Goal: Contribute content: Add original content to the website for others to see

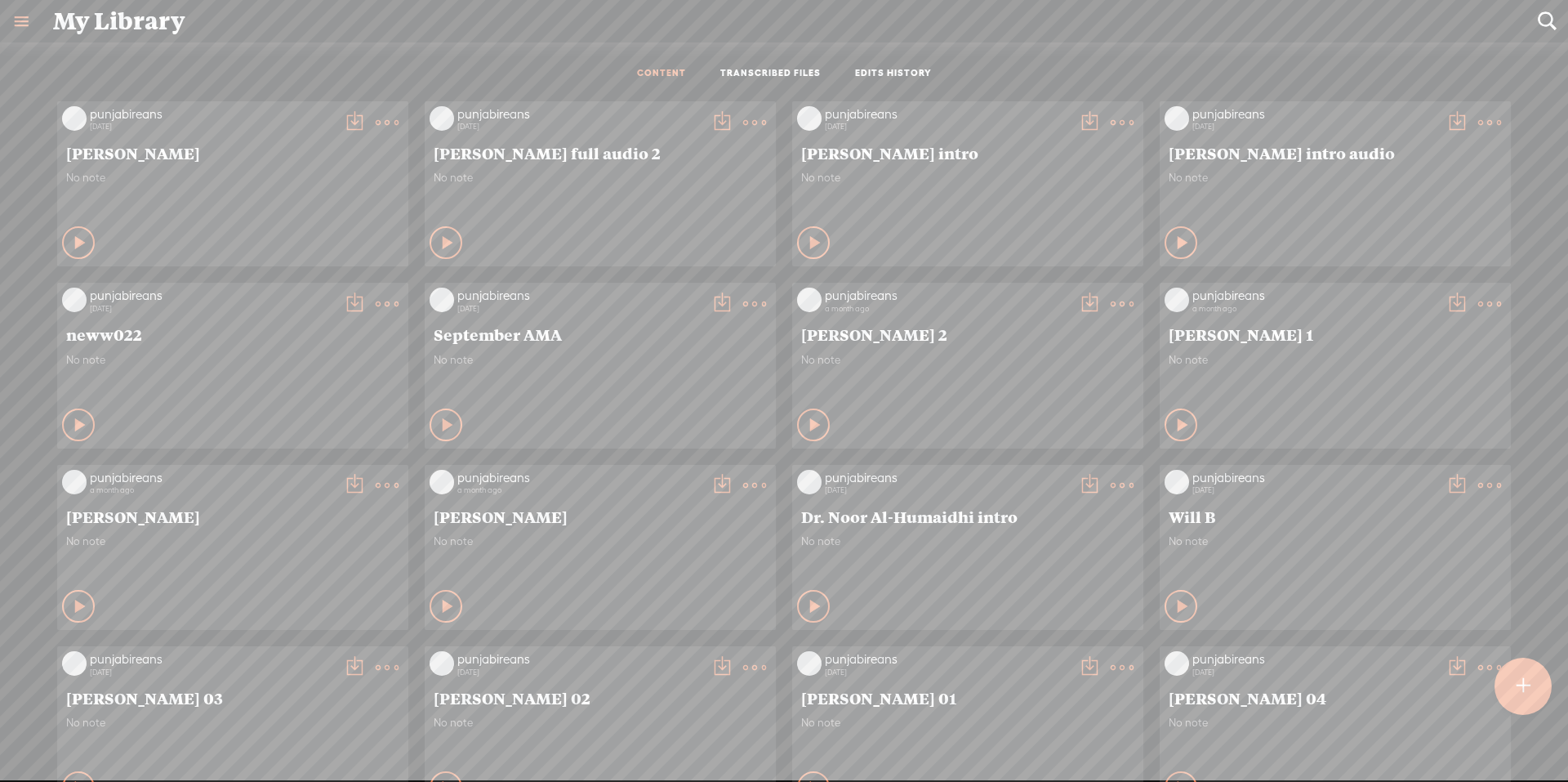
click at [1529, 676] on t at bounding box center [1522, 686] width 15 height 38
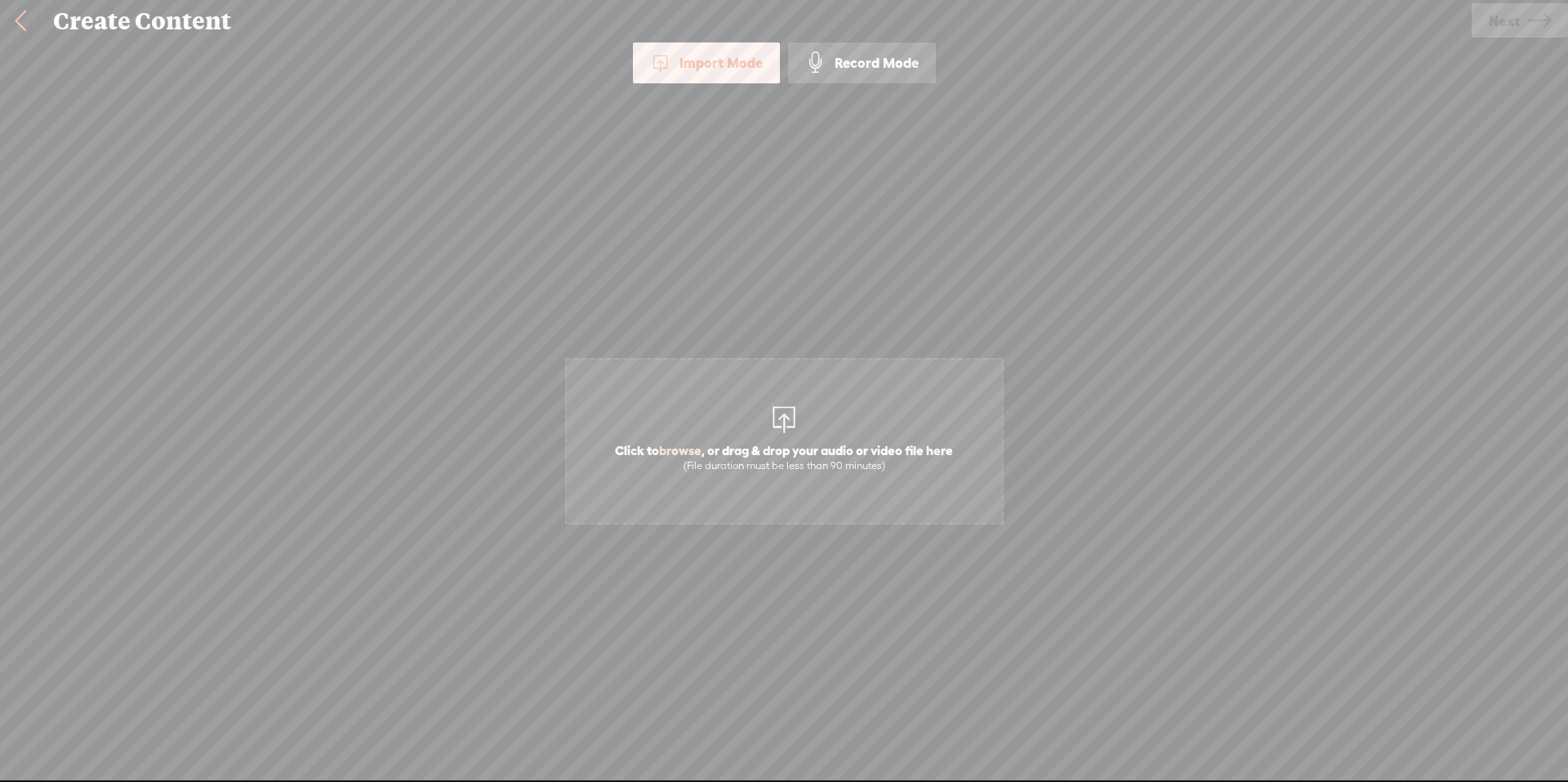
click at [792, 418] on div at bounding box center [784, 417] width 33 height 33
click at [1510, 27] on span "Next" at bounding box center [1503, 21] width 31 height 42
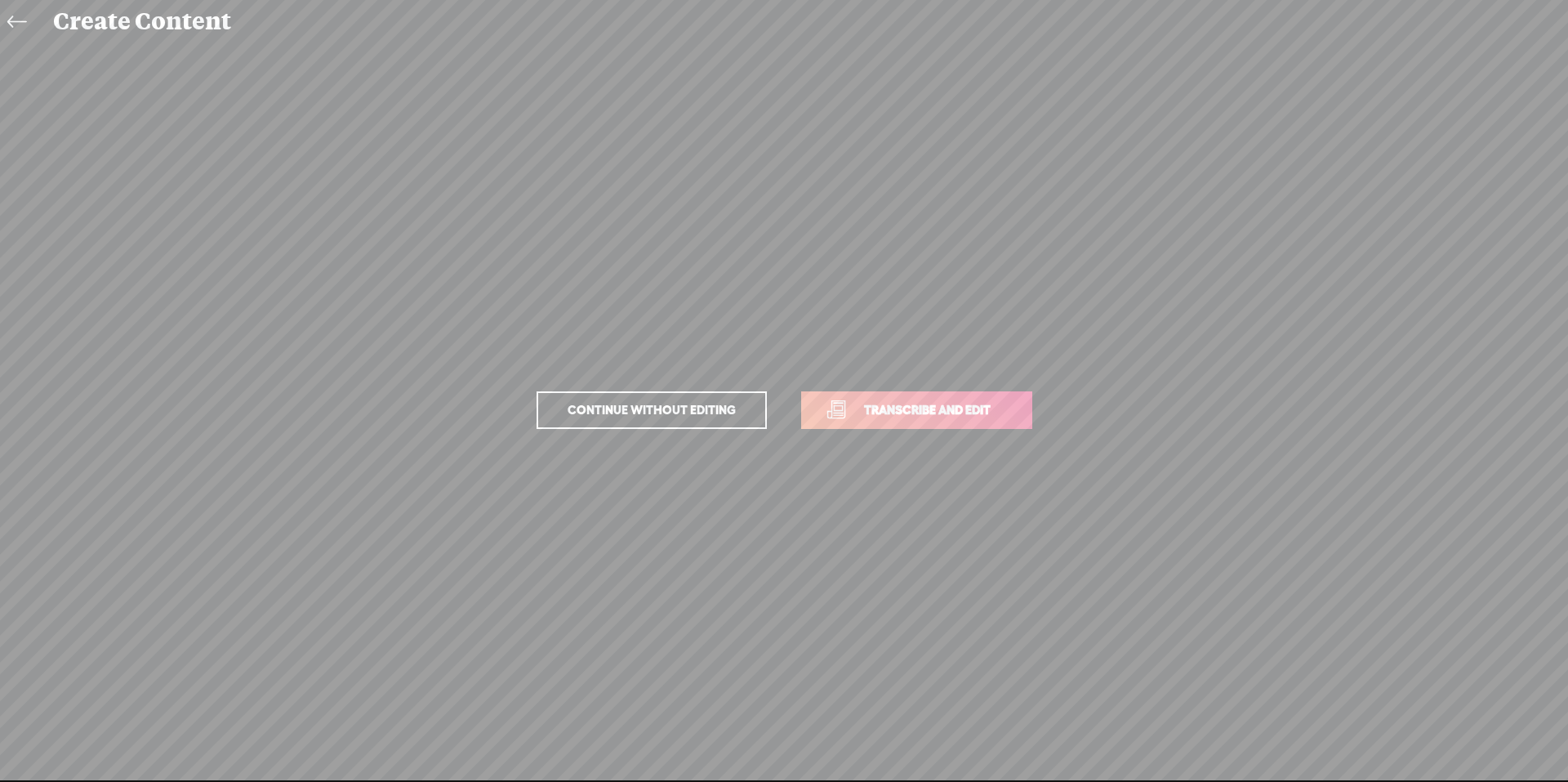
click at [914, 411] on span "Transcribe and edit" at bounding box center [926, 409] width 160 height 19
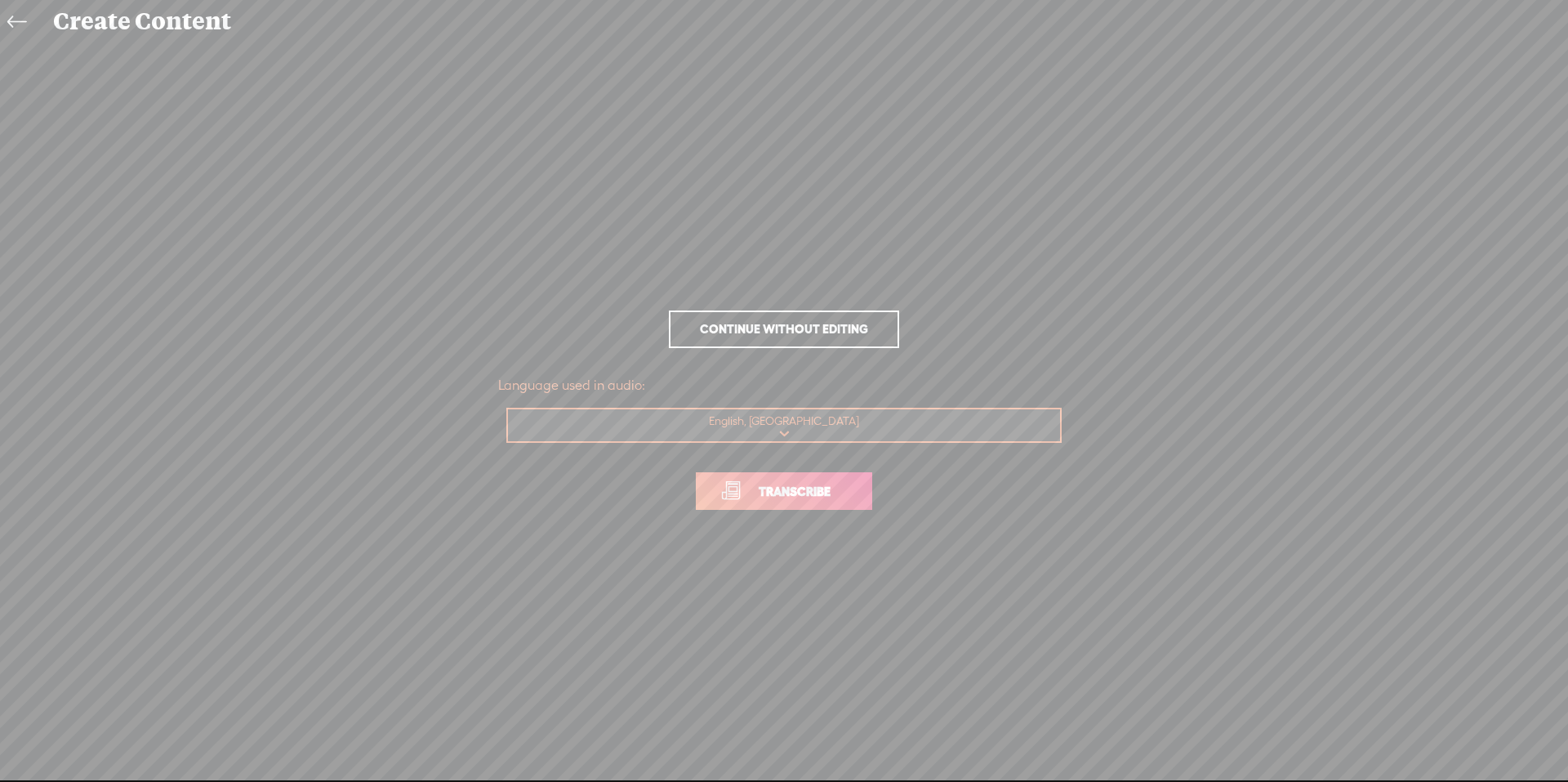
click at [807, 499] on span "Transcribe" at bounding box center [794, 491] width 106 height 19
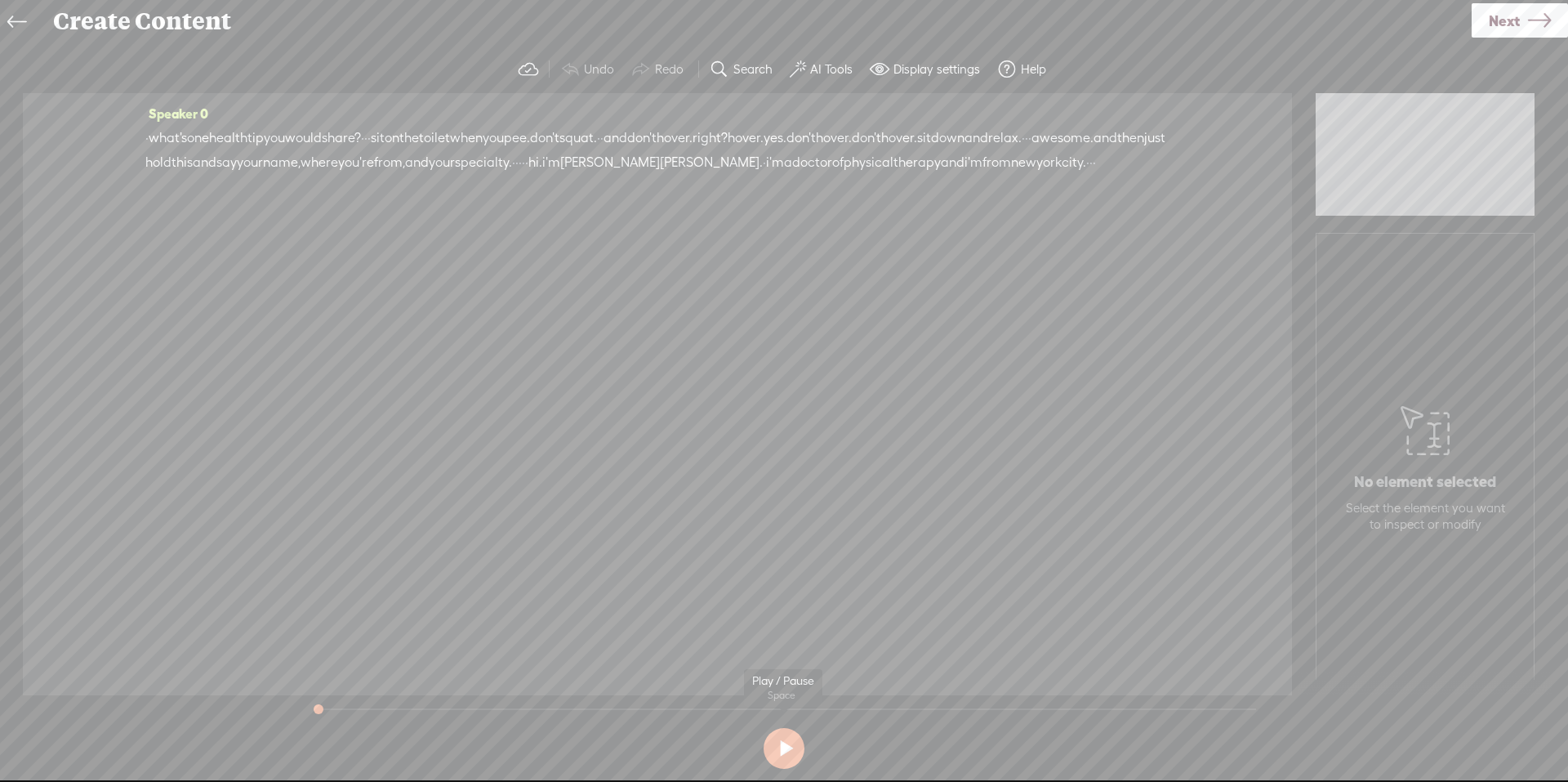
click at [785, 762] on button at bounding box center [784, 748] width 41 height 41
click at [808, 67] on button "AI Tools" at bounding box center [823, 69] width 80 height 33
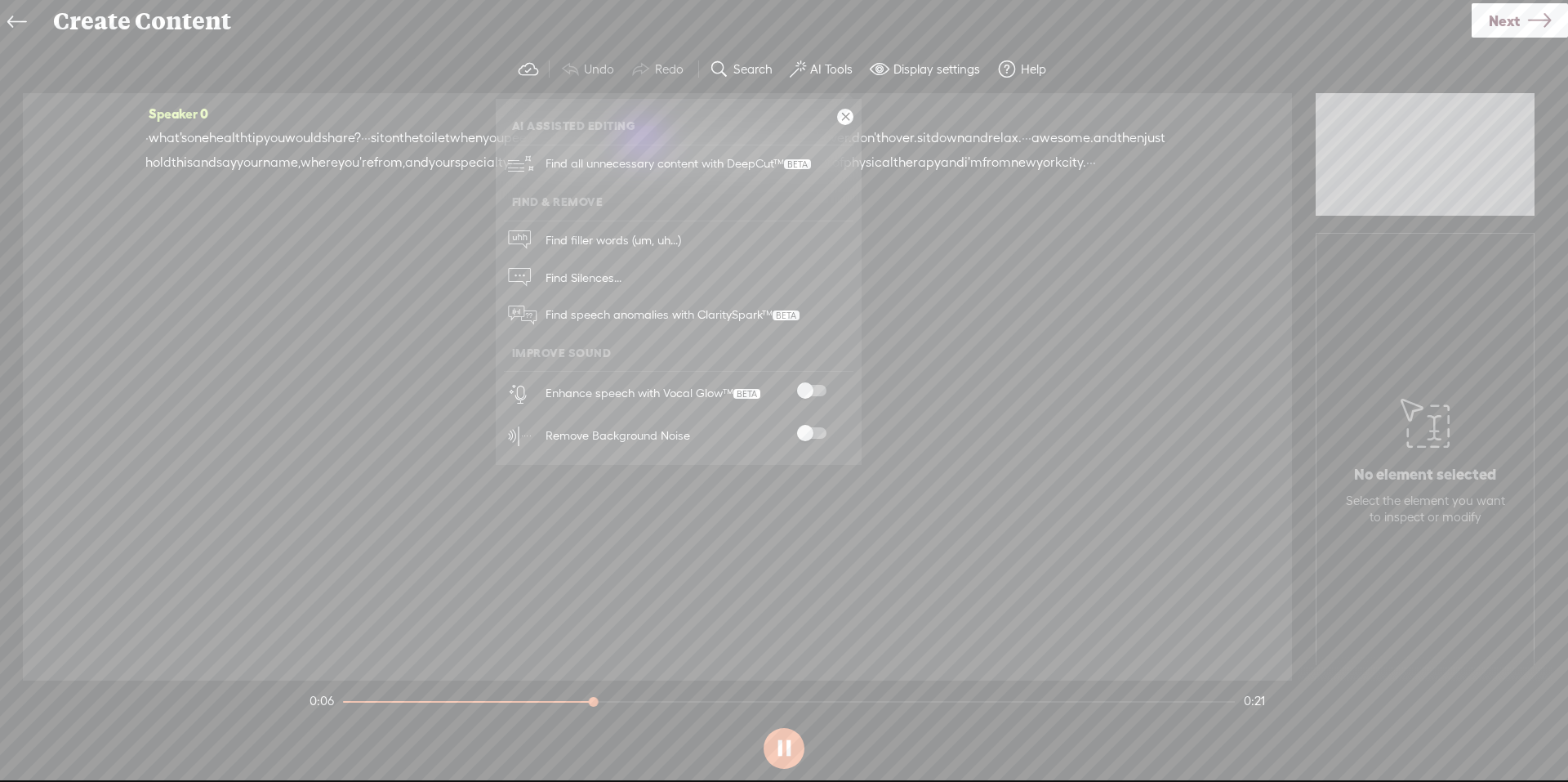
click at [814, 434] on span at bounding box center [810, 432] width 29 height 11
click at [784, 754] on button at bounding box center [784, 748] width 41 height 41
click at [156, 128] on span "what's" at bounding box center [167, 138] width 38 height 25
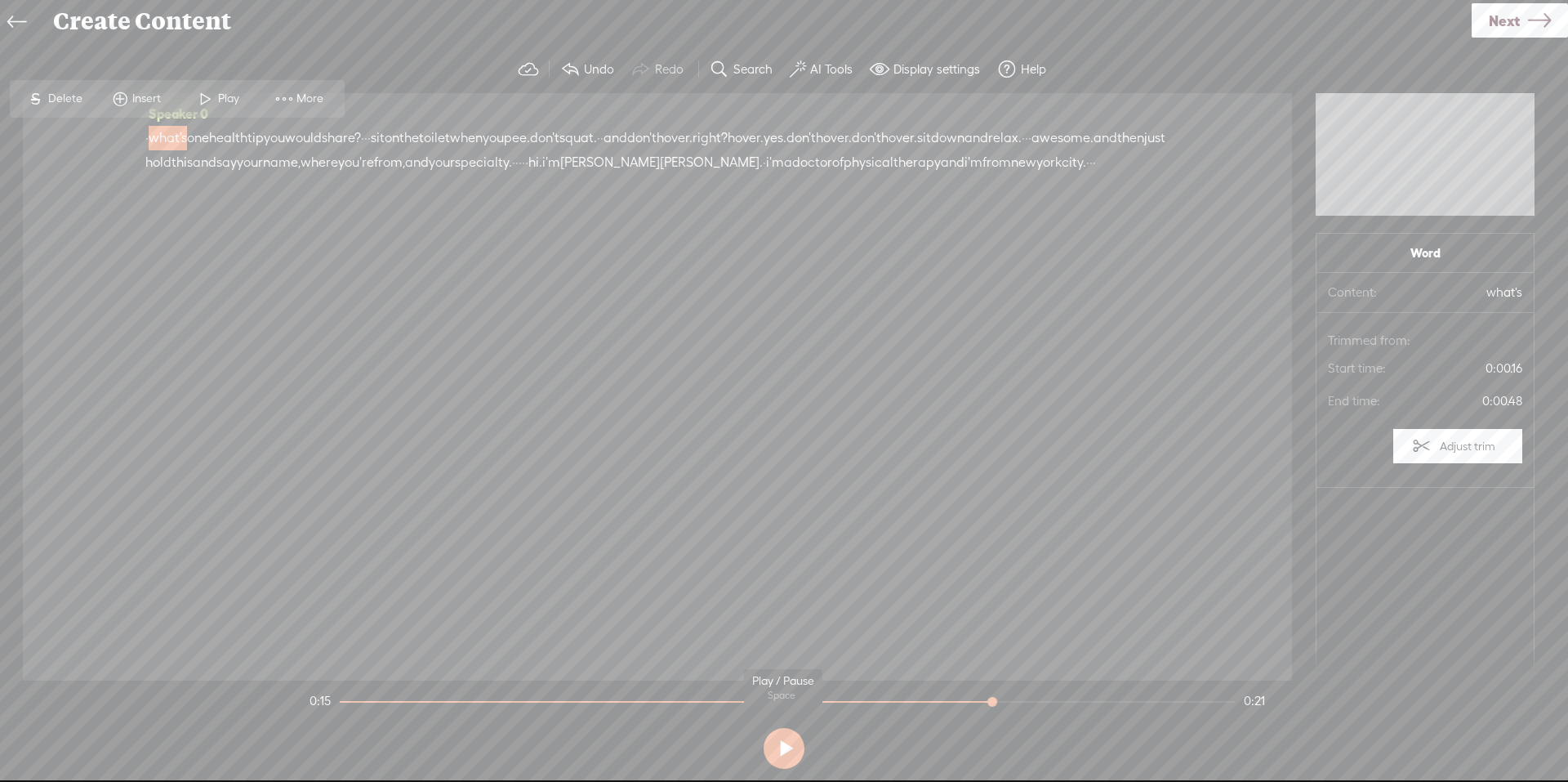
click at [759, 743] on section at bounding box center [784, 748] width 955 height 54
click at [786, 752] on button at bounding box center [784, 748] width 41 height 41
drag, startPoint x: 957, startPoint y: 702, endPoint x: 290, endPoint y: 686, distance: 667.2
click at [283, 686] on div "Trebble audio editor works best with Google Chrome or Firefox. Please switch yo…" at bounding box center [784, 410] width 1535 height 729
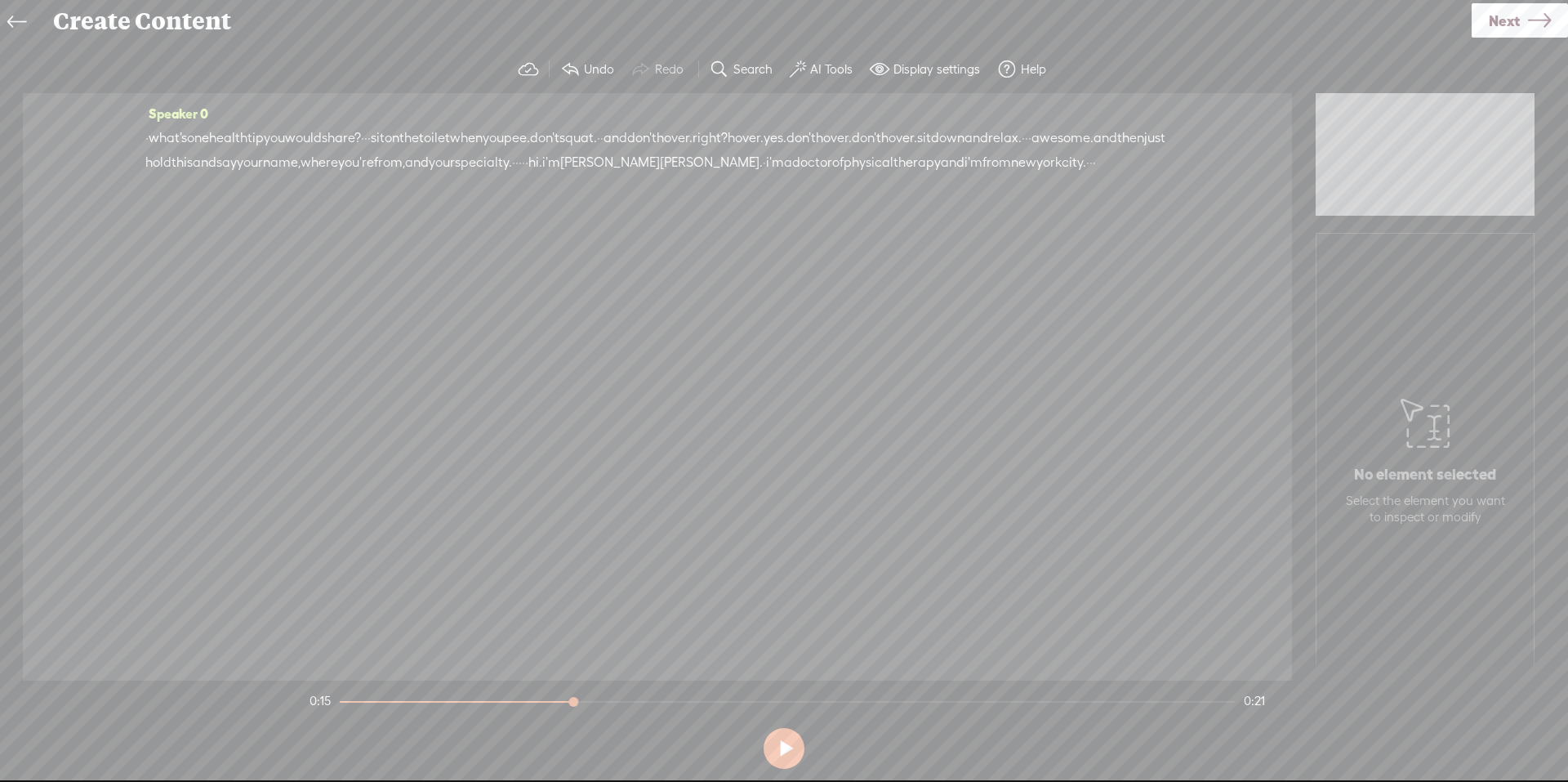
drag, startPoint x: 973, startPoint y: 698, endPoint x: 318, endPoint y: 680, distance: 655.2
click at [318, 680] on section "0:15 0:21" at bounding box center [786, 700] width 962 height 41
click at [786, 749] on button at bounding box center [784, 748] width 41 height 41
click at [1528, 23] on icon at bounding box center [1539, 21] width 23 height 42
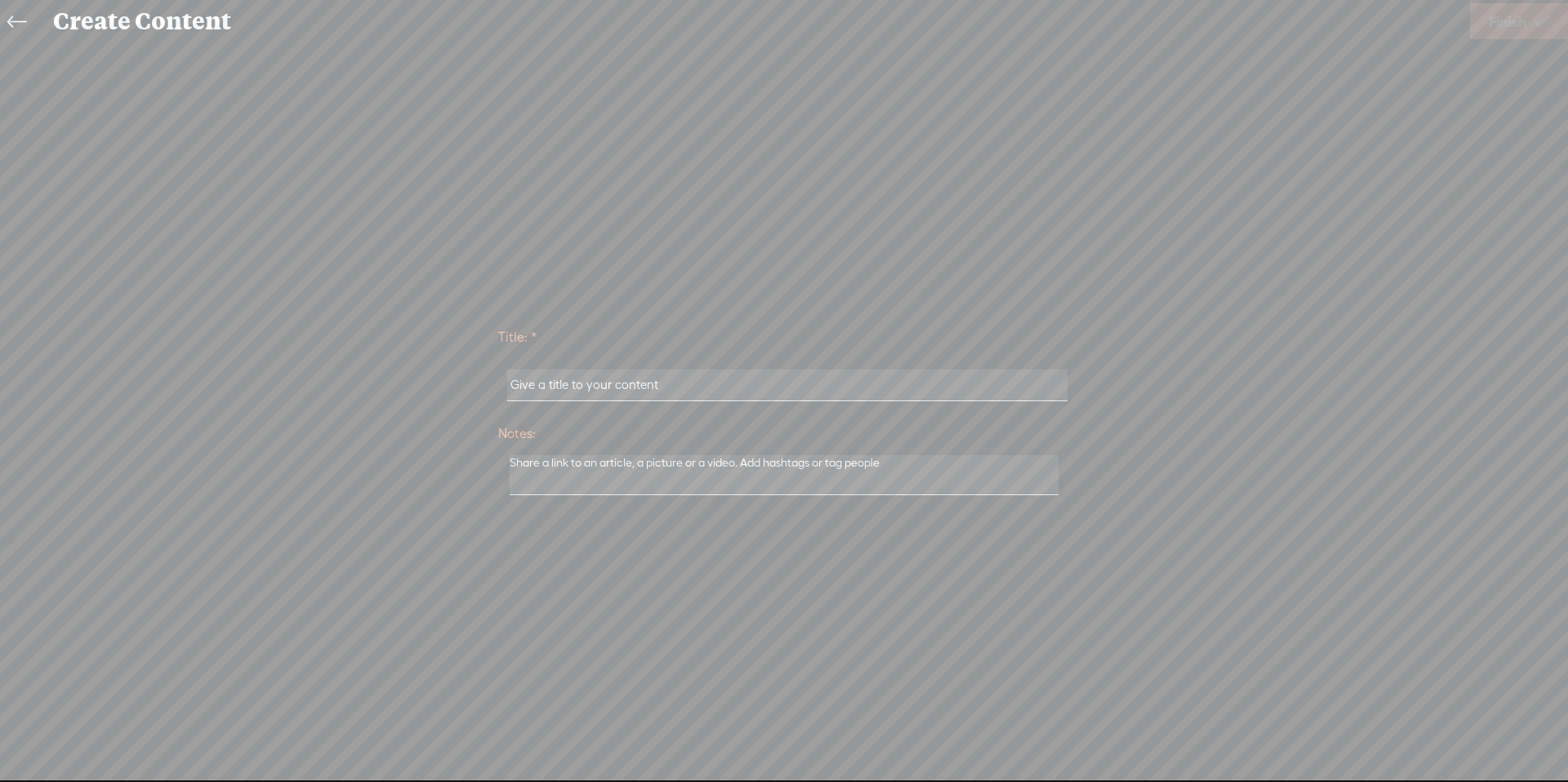
click at [615, 392] on input "text" at bounding box center [786, 385] width 559 height 32
type input "shorts 01"
click at [1489, 11] on span "Finish" at bounding box center [1507, 22] width 38 height 42
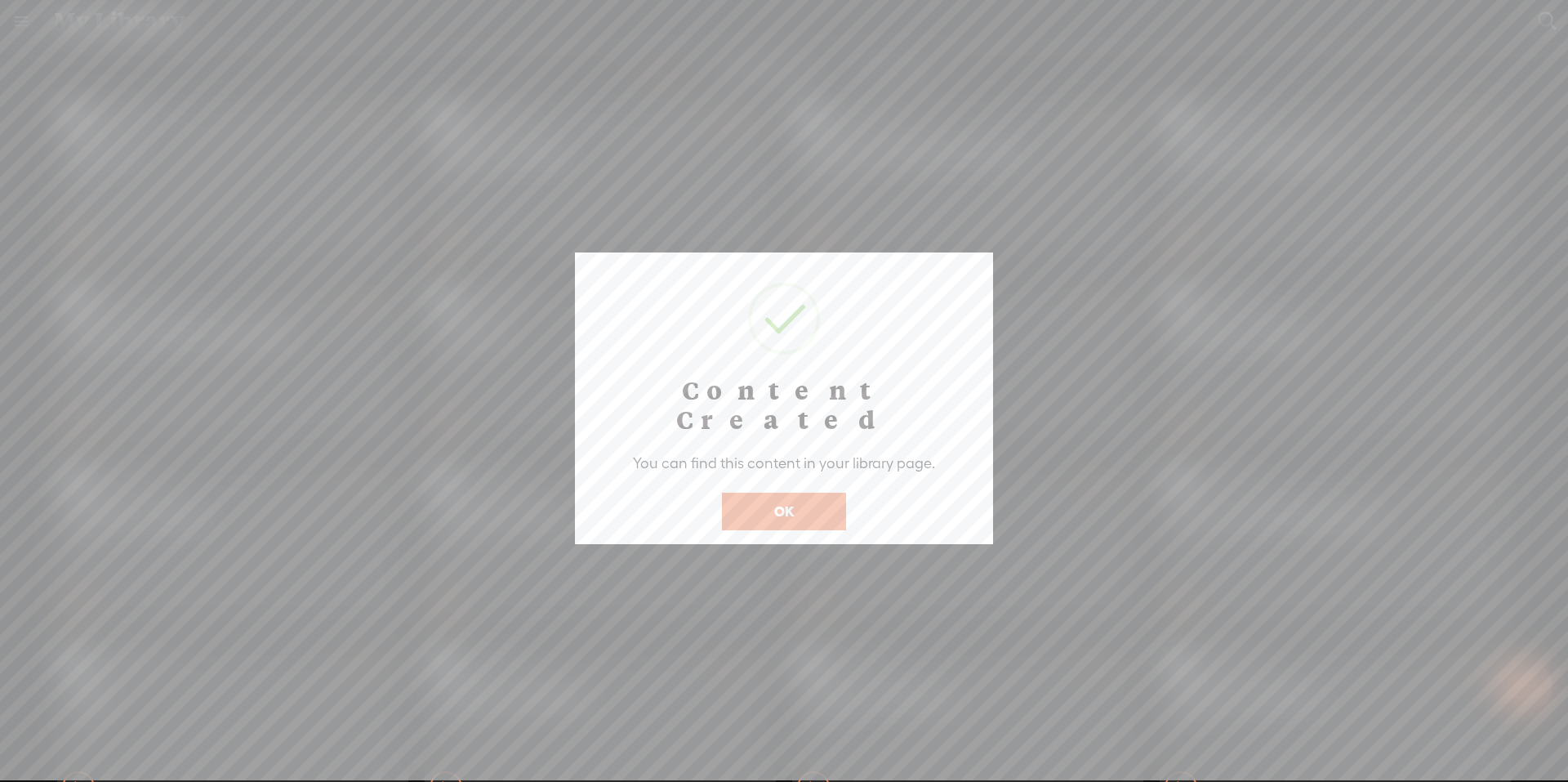
click at [817, 495] on button "OK" at bounding box center [784, 512] width 125 height 38
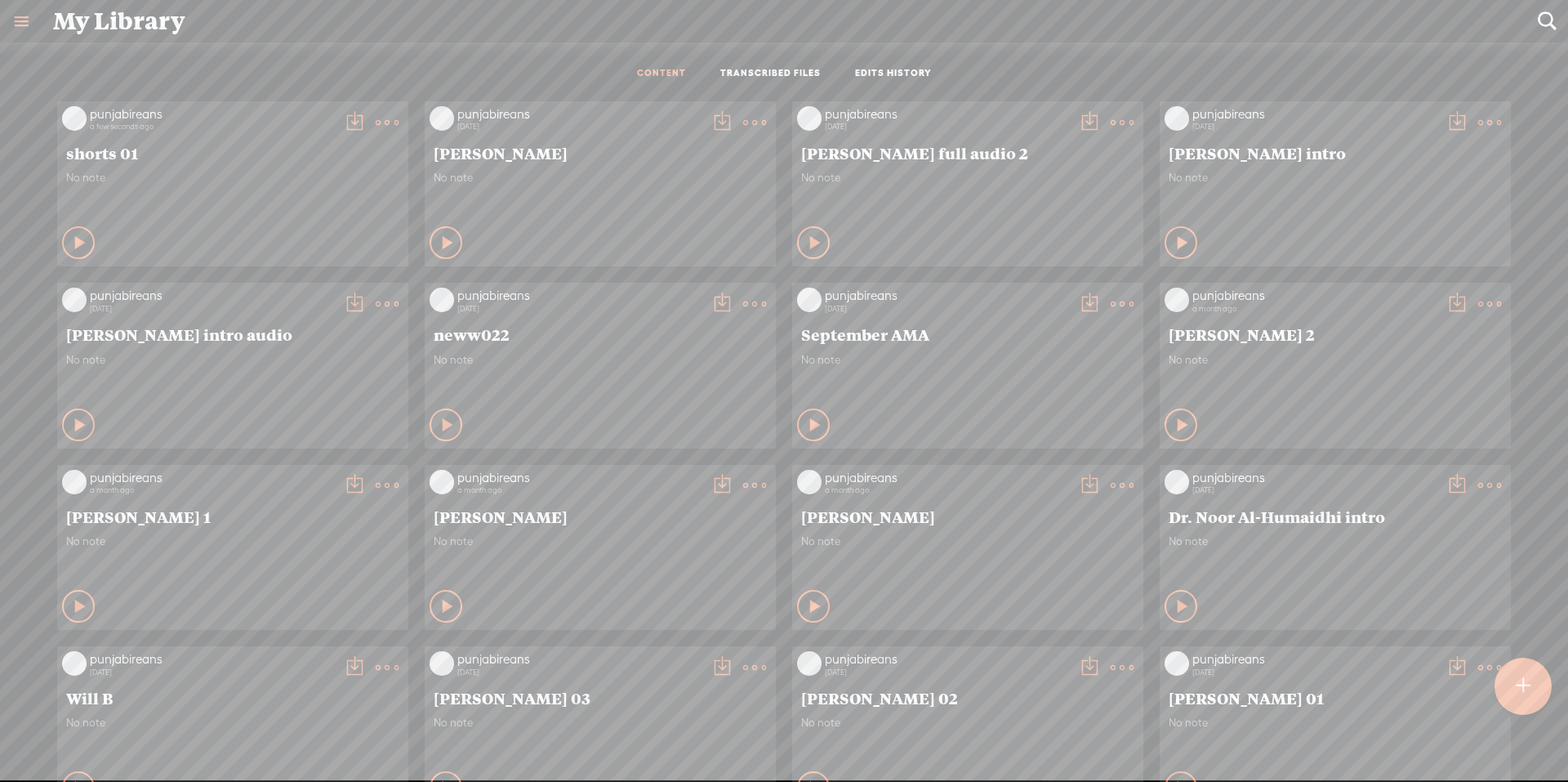
click at [1523, 690] on t at bounding box center [1522, 686] width 14 height 37
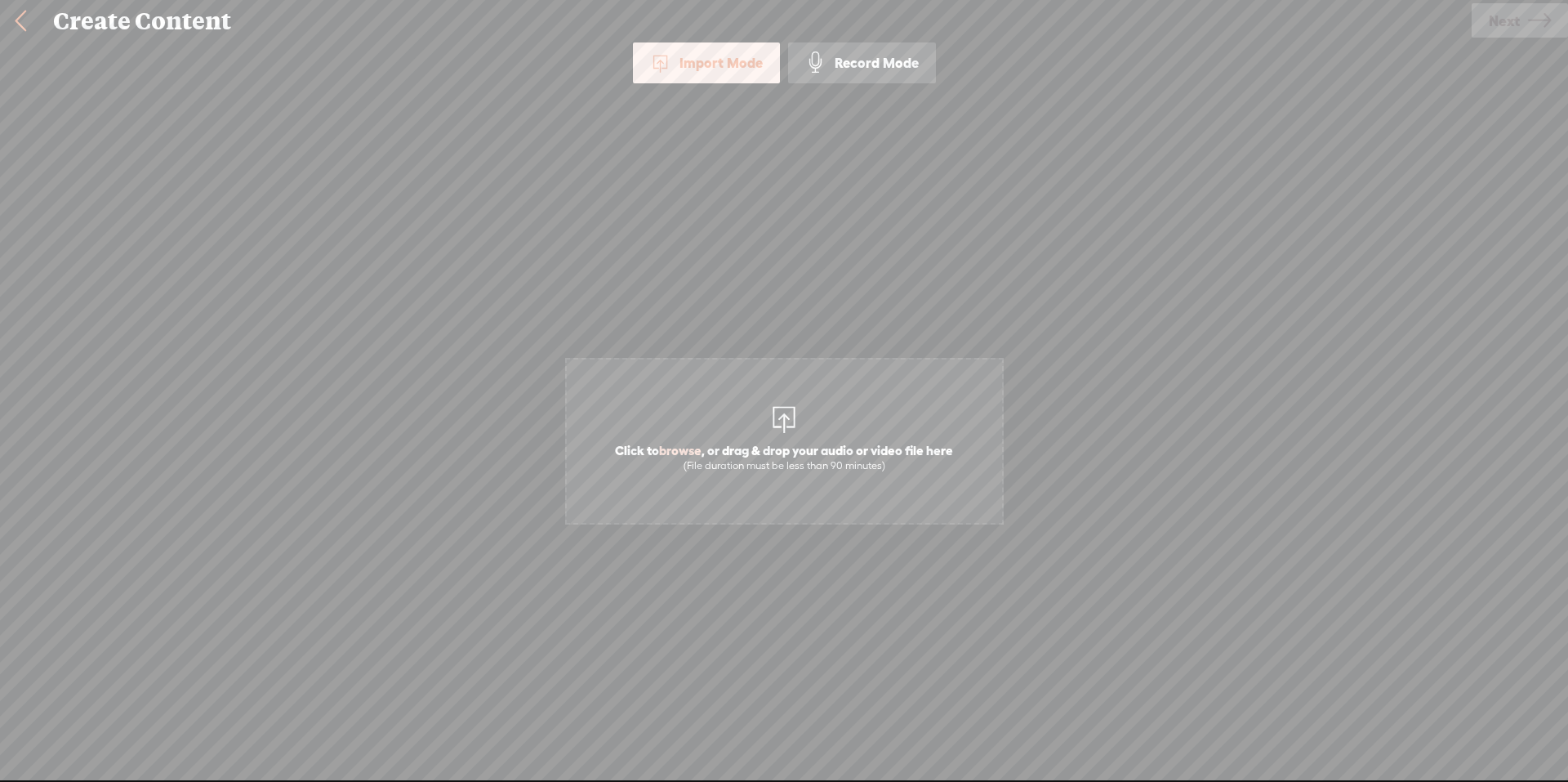
click at [852, 443] on span "Click to browse , or drag & drop your audio or video file here (File duration m…" at bounding box center [784, 457] width 354 height 47
click at [738, 409] on span "Click to browse , or drag & drop your audio or video file here (File duration m…" at bounding box center [784, 441] width 439 height 167
click at [778, 459] on link "Remove file" at bounding box center [784, 463] width 62 height 15
click at [789, 408] on div at bounding box center [784, 417] width 33 height 33
click at [1488, 17] on span "Next" at bounding box center [1503, 21] width 31 height 42
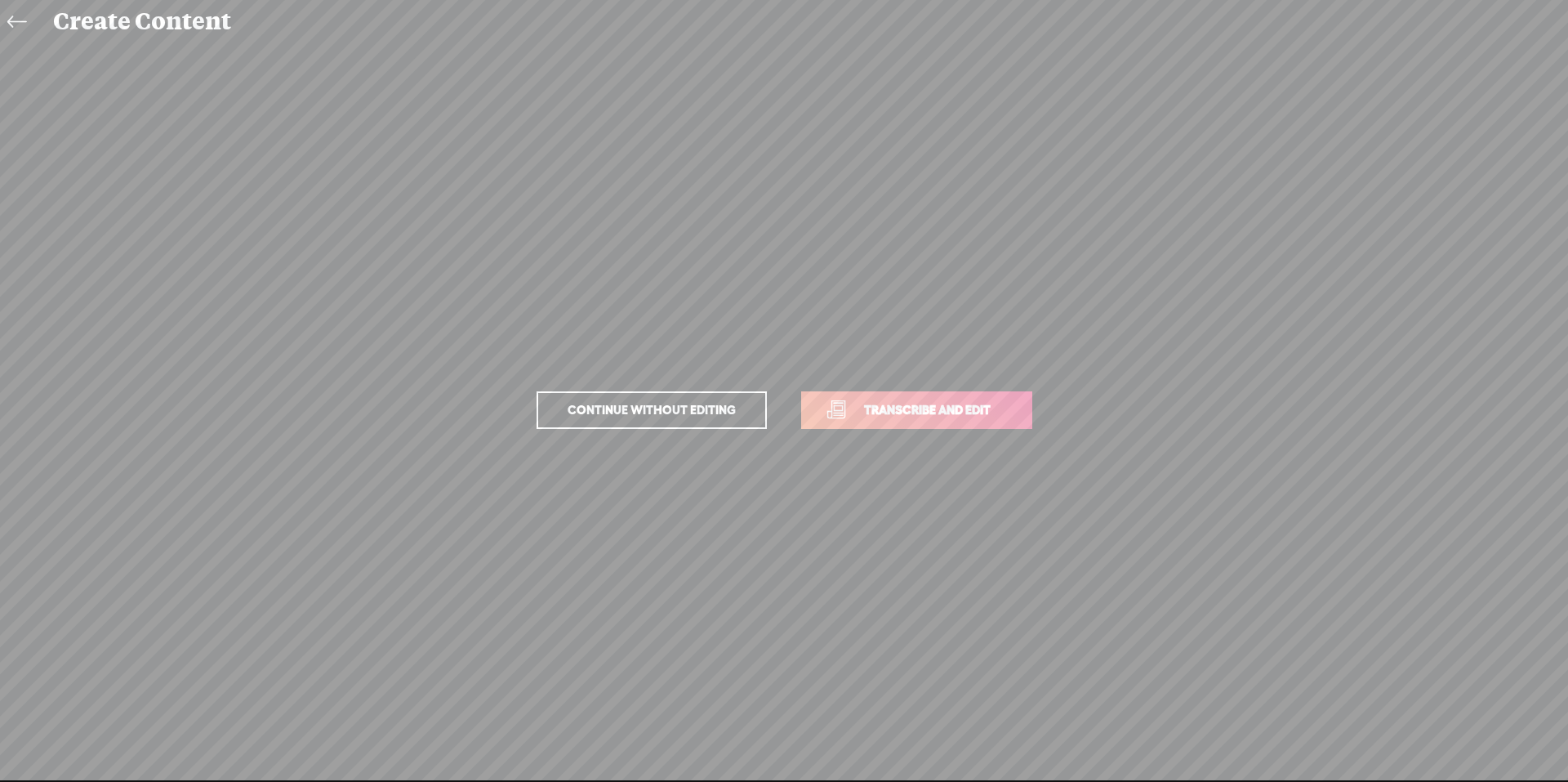
click at [907, 427] on link "Transcribe and edit" at bounding box center [917, 410] width 231 height 38
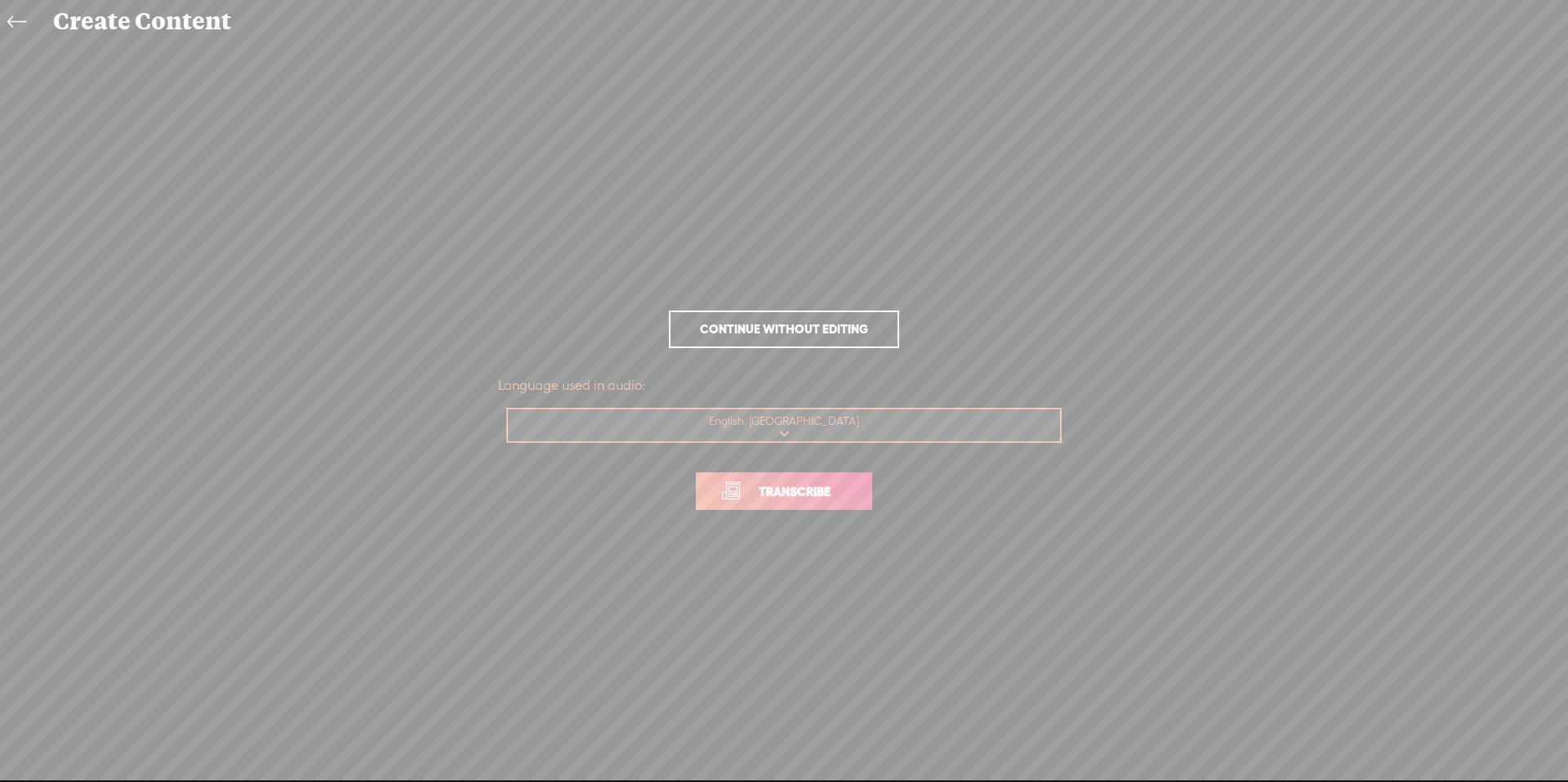
click at [807, 498] on span "Transcribe" at bounding box center [794, 491] width 106 height 19
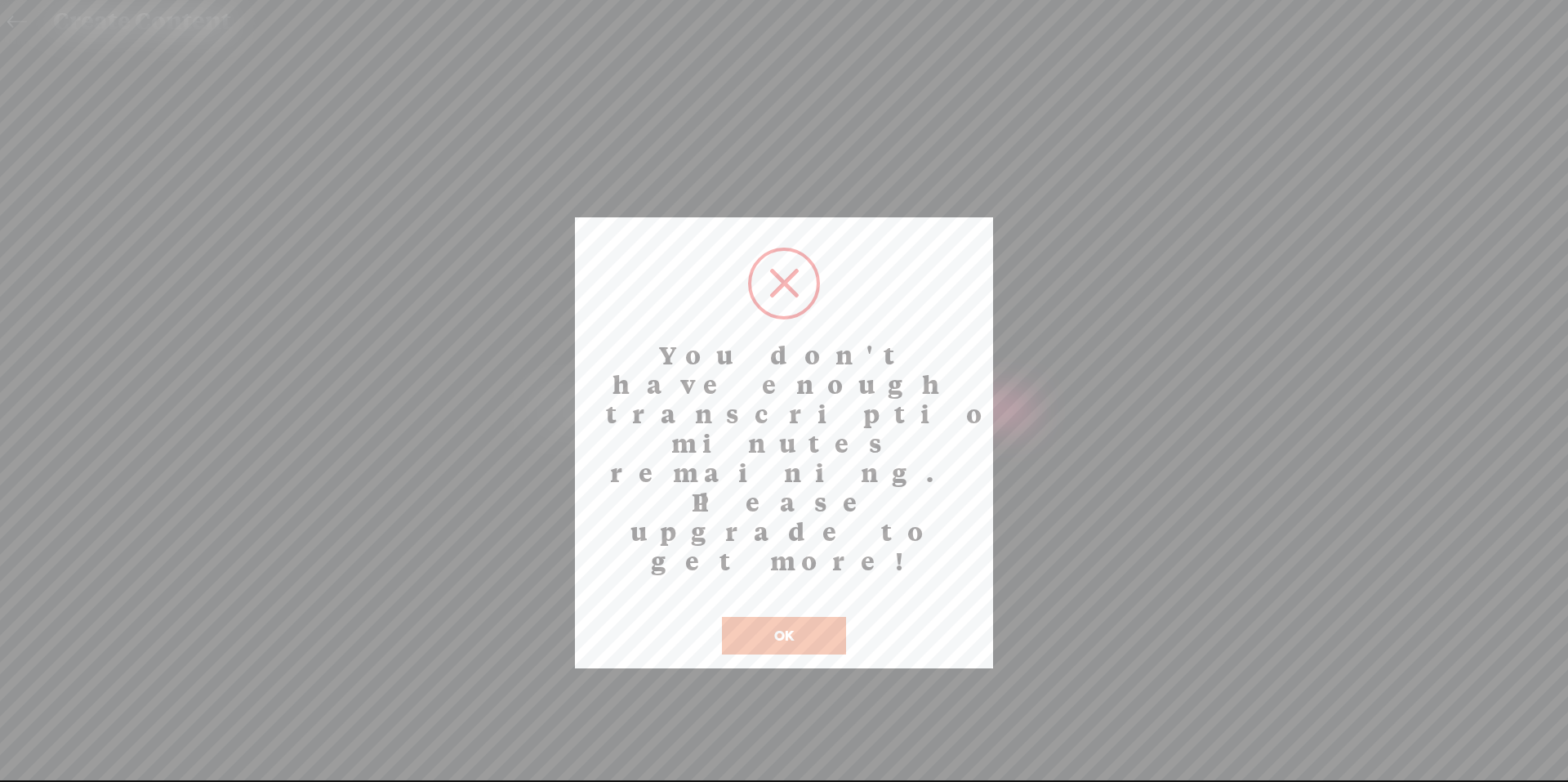
click at [816, 616] on button "OK" at bounding box center [784, 635] width 125 height 38
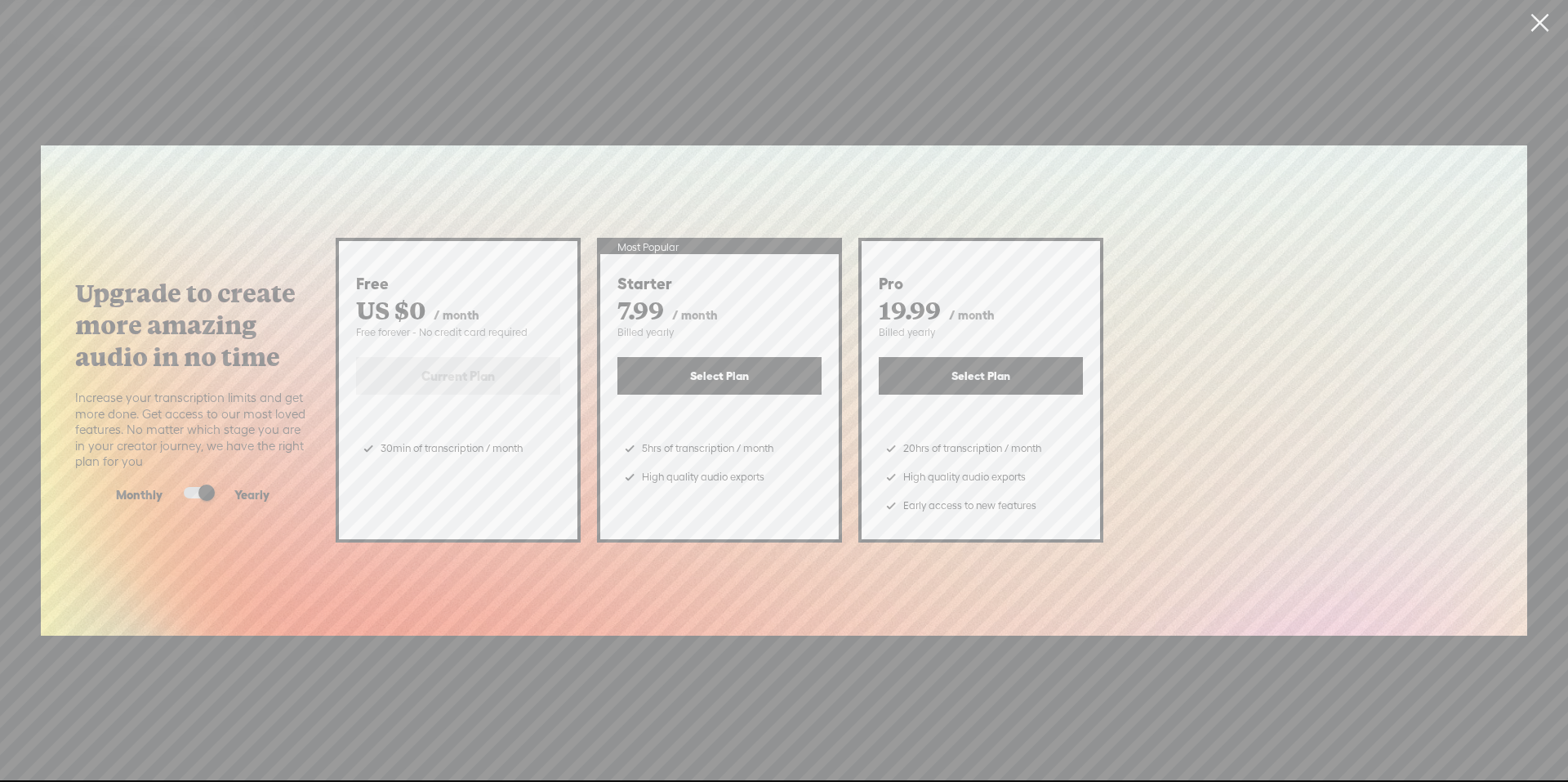
click at [1541, 19] on link at bounding box center [1539, 23] width 41 height 46
